Goal: Task Accomplishment & Management: Manage account settings

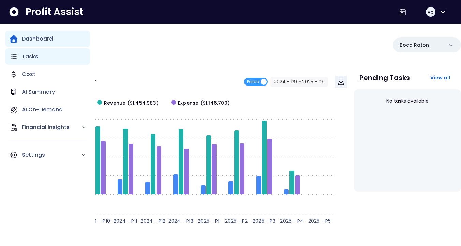
click at [28, 56] on p "Tasks" at bounding box center [30, 57] width 16 height 8
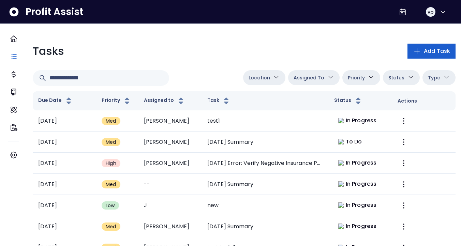
click at [416, 54] on button "Add Task" at bounding box center [432, 51] width 48 height 15
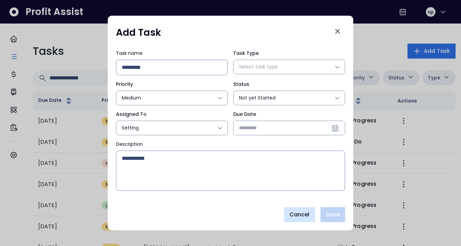
click at [297, 218] on span "Cancel" at bounding box center [300, 215] width 20 height 8
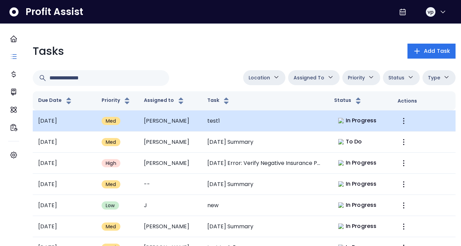
click at [257, 116] on td "test1" at bounding box center [265, 121] width 127 height 21
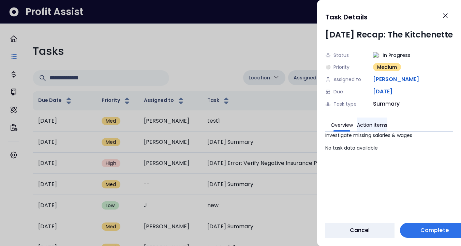
click at [367, 126] on button "Action items" at bounding box center [372, 125] width 30 height 14
click at [339, 125] on button "Overview" at bounding box center [342, 125] width 22 height 14
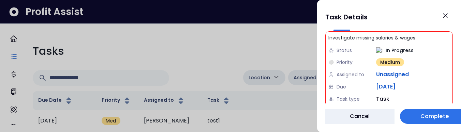
scroll to position [111, 0]
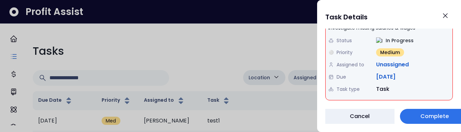
click at [317, 106] on div "Task Details July 2025 Recap: The Kitchenette Status In Progress ⚪ Priority Med…" at bounding box center [389, 66] width 144 height 132
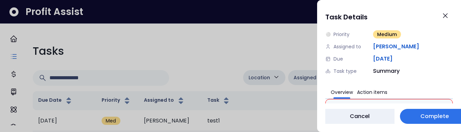
scroll to position [15, 0]
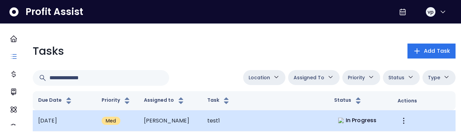
click at [317, 122] on td "test1" at bounding box center [265, 121] width 127 height 21
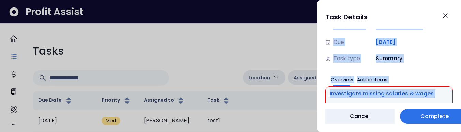
scroll to position [162, 0]
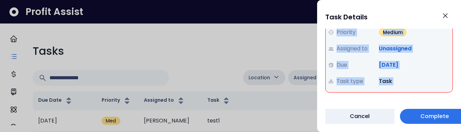
drag, startPoint x: 366, startPoint y: 77, endPoint x: 334, endPoint y: 108, distance: 44.4
click at [334, 108] on div "Task Details [DATE] Recap: The Kitchenette Status In Progress Priority Medium A…" at bounding box center [389, 66] width 144 height 132
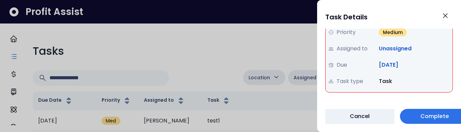
click at [410, 84] on div "Task type Task" at bounding box center [390, 81] width 122 height 16
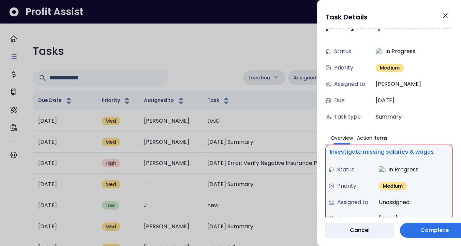
scroll to position [0, 0]
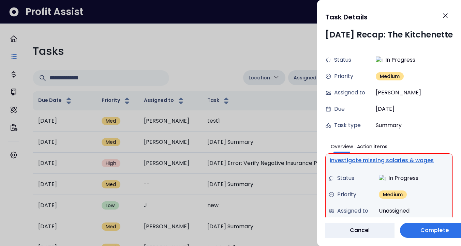
click at [390, 94] on div "Assigned to vihas" at bounding box center [390, 93] width 128 height 16
click at [375, 132] on div "Overview Action items Investigate missing salaries & wages Status In Progress P…" at bounding box center [390, 197] width 128 height 127
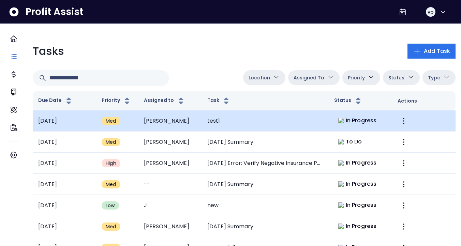
click at [329, 114] on td "In Progress" at bounding box center [360, 121] width 63 height 21
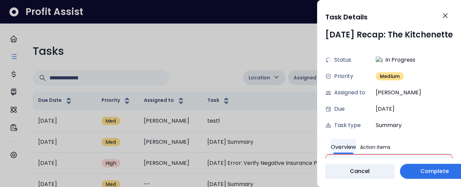
click at [337, 147] on button "Overview" at bounding box center [343, 146] width 25 height 15
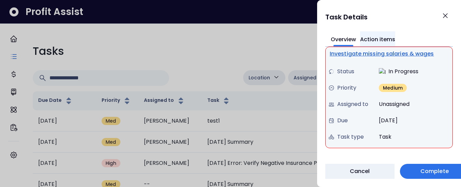
scroll to position [109, 0]
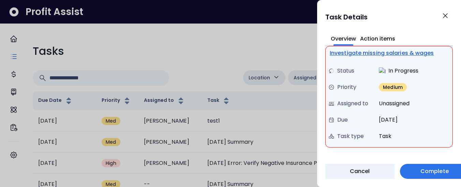
click at [363, 70] on div "Status" at bounding box center [353, 71] width 48 height 8
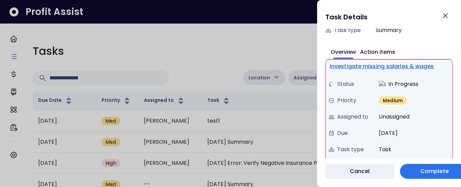
scroll to position [96, 0]
click at [381, 50] on button "Action items" at bounding box center [377, 50] width 35 height 15
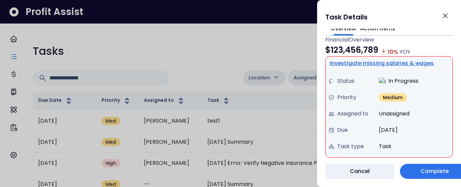
scroll to position [129, 0]
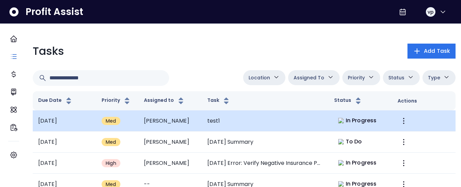
click at [350, 125] on div "In Progress" at bounding box center [358, 121] width 46 height 10
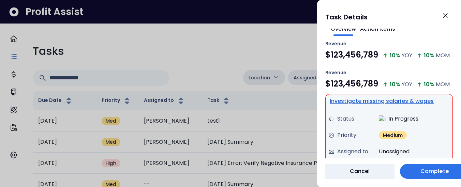
scroll to position [118, 0]
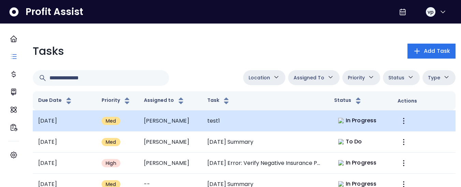
click at [289, 119] on td "test1" at bounding box center [265, 121] width 127 height 21
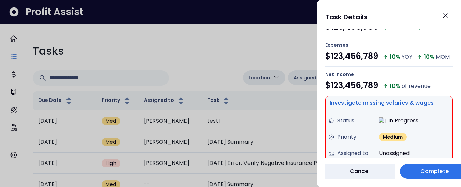
scroll to position [150, 0]
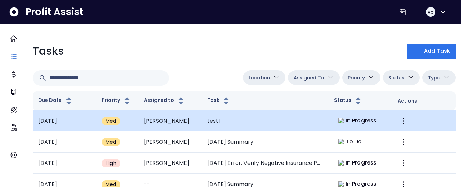
click at [335, 118] on div "In Progress" at bounding box center [358, 121] width 46 height 10
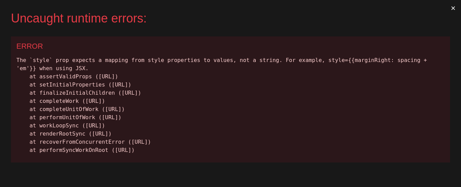
scroll to position [0, 0]
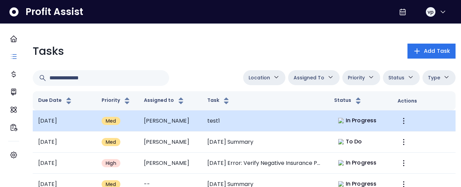
click at [319, 126] on td "test1" at bounding box center [265, 121] width 127 height 21
click at [339, 119] on img at bounding box center [341, 120] width 5 height 5
click at [235, 120] on td "test1" at bounding box center [265, 121] width 127 height 21
click at [303, 118] on td "test1" at bounding box center [265, 121] width 127 height 21
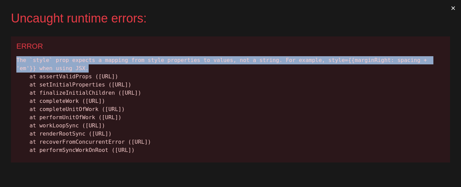
drag, startPoint x: 105, startPoint y: 68, endPoint x: 3, endPoint y: 53, distance: 103.5
click at [2, 53] on div "Uncaught runtime errors: × ERROR The `style` prop expects a mapping from style …" at bounding box center [230, 93] width 461 height 187
copy div "The `style` prop expects a mapping from style properties to values, not a strin…"
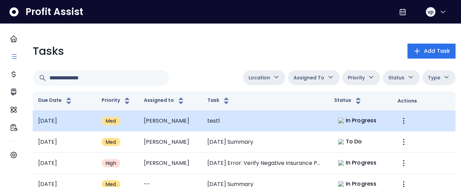
click at [288, 115] on td "test1" at bounding box center [265, 121] width 127 height 21
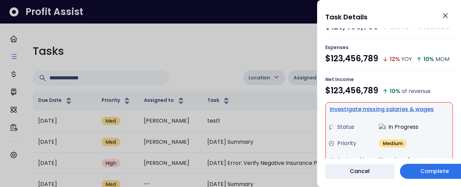
scroll to position [152, 0]
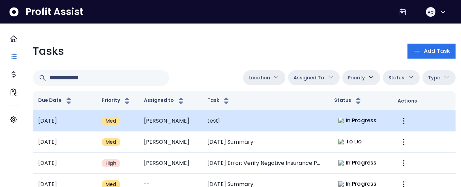
click at [323, 125] on td "test1" at bounding box center [265, 121] width 127 height 21
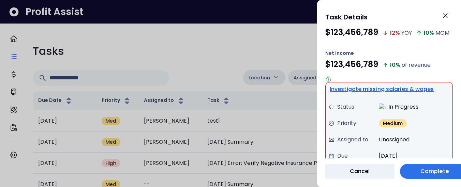
scroll to position [175, 0]
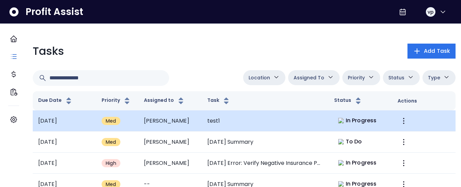
click at [298, 127] on td "test1" at bounding box center [265, 121] width 127 height 21
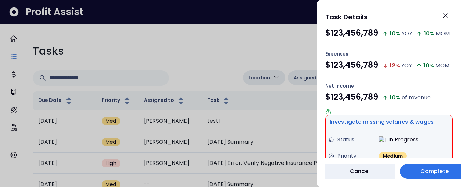
scroll to position [159, 0]
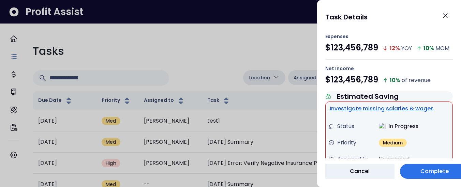
click at [175, 10] on div at bounding box center [230, 93] width 461 height 187
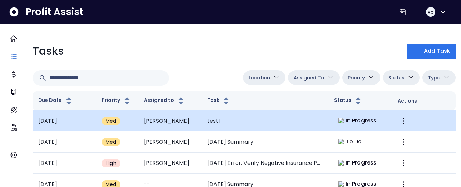
click at [251, 123] on td "test1" at bounding box center [265, 121] width 127 height 21
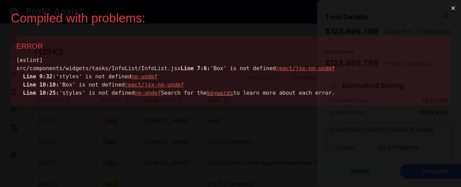
scroll to position [0, 0]
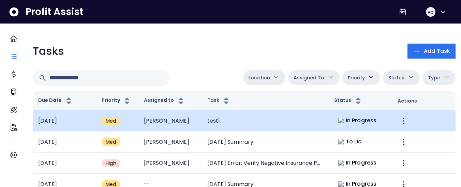
click at [278, 125] on td "test1" at bounding box center [265, 121] width 127 height 21
click at [279, 113] on td "test1" at bounding box center [265, 121] width 127 height 21
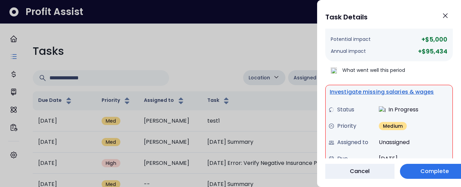
scroll to position [234, 0]
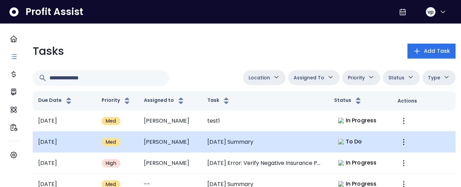
click at [269, 132] on td "[DATE] Summary" at bounding box center [265, 142] width 127 height 21
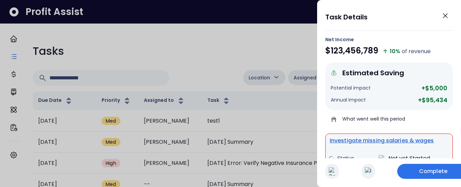
scroll to position [189, 0]
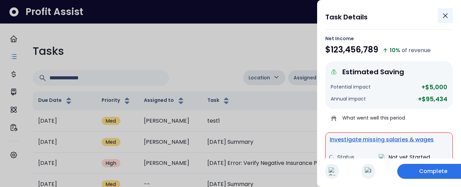
click at [446, 16] on icon "Close" at bounding box center [446, 16] width 8 height 8
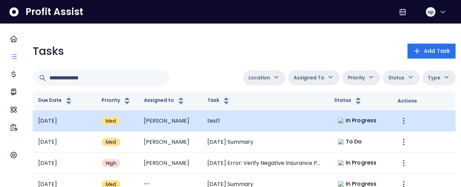
click at [281, 121] on td "test1" at bounding box center [265, 121] width 127 height 21
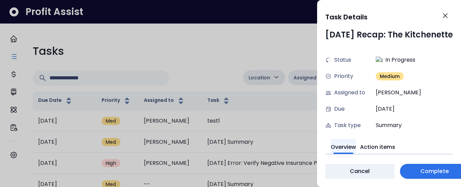
scroll to position [199, 0]
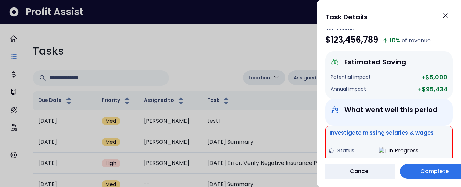
click at [275, 169] on div at bounding box center [230, 93] width 461 height 187
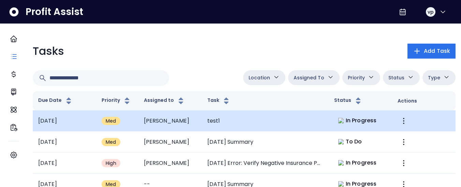
click at [265, 127] on td "test1" at bounding box center [265, 121] width 127 height 21
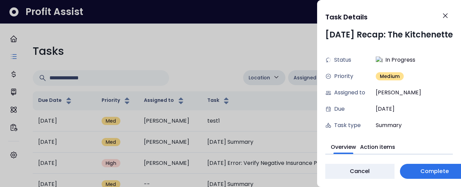
click at [417, 80] on div "Priority Medium" at bounding box center [390, 76] width 128 height 16
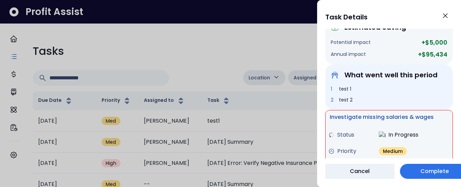
scroll to position [238, 0]
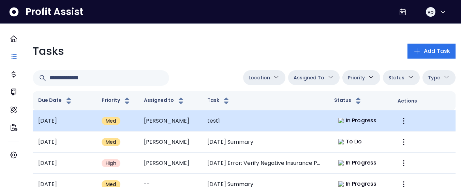
click at [250, 127] on td "test1" at bounding box center [265, 121] width 127 height 21
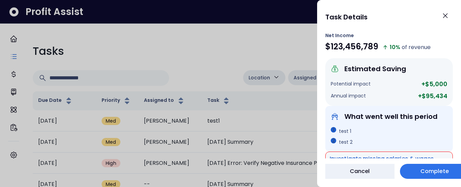
scroll to position [262, 0]
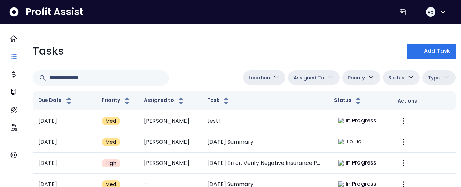
click at [218, 124] on td "test1" at bounding box center [265, 121] width 127 height 21
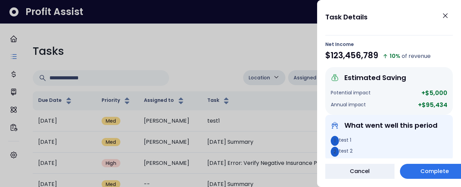
scroll to position [230, 0]
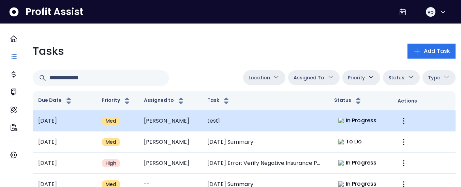
click at [286, 124] on td "test1" at bounding box center [265, 121] width 127 height 21
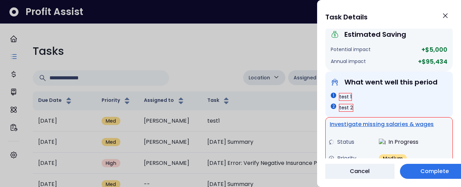
scroll to position [266, 0]
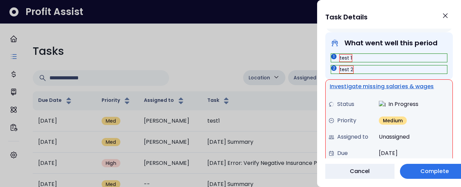
click at [359, 105] on div "Status" at bounding box center [353, 104] width 48 height 8
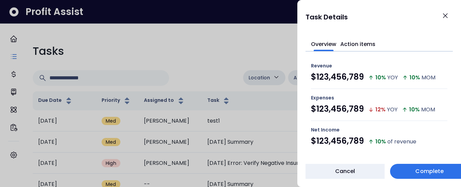
scroll to position [0, 0]
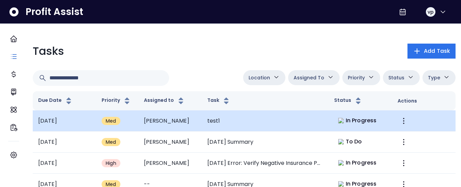
click at [304, 125] on td "test1" at bounding box center [265, 121] width 127 height 21
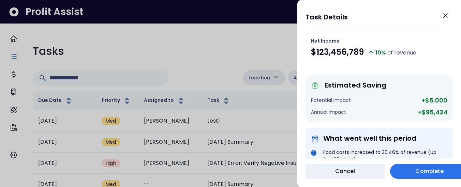
scroll to position [176, 0]
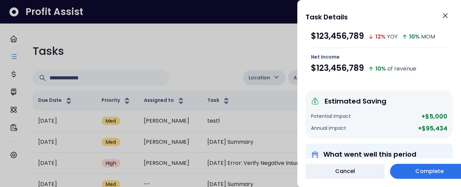
click at [359, 116] on div "Potential impact +$5,000" at bounding box center [379, 116] width 137 height 9
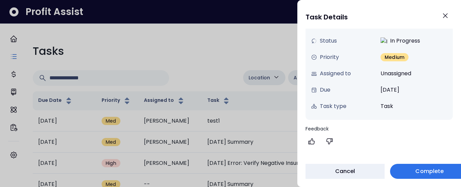
scroll to position [390, 0]
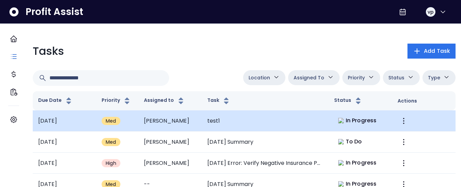
click at [177, 120] on td "[PERSON_NAME]" at bounding box center [170, 121] width 63 height 21
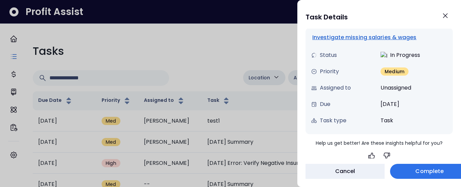
scroll to position [390, 0]
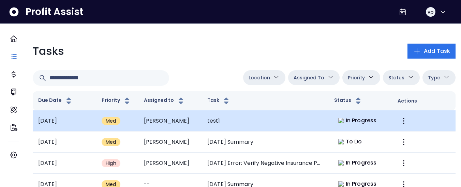
click at [298, 120] on td "test1" at bounding box center [265, 121] width 127 height 21
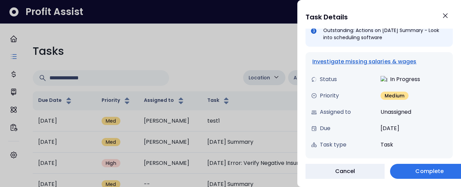
scroll to position [390, 0]
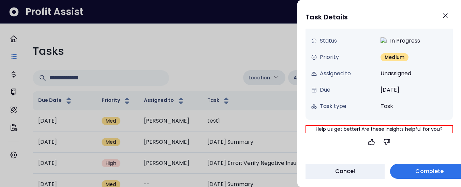
click at [322, 87] on span "Due" at bounding box center [325, 90] width 11 height 8
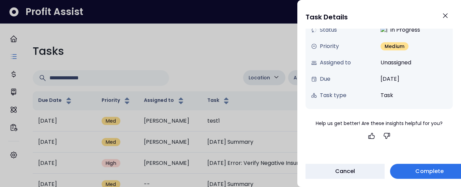
scroll to position [401, 0]
